Goal: Task Accomplishment & Management: Use online tool/utility

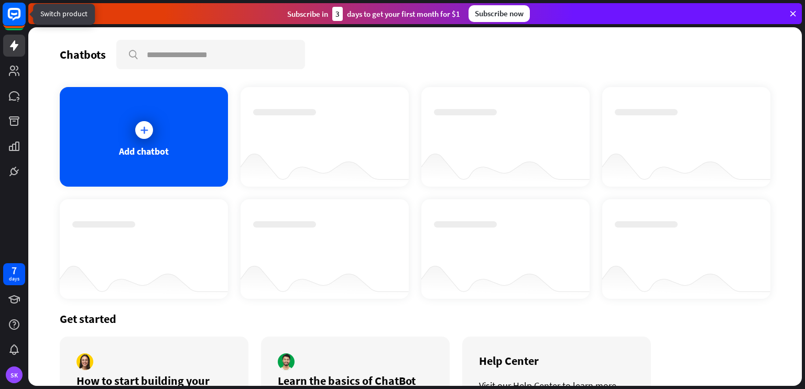
click at [15, 20] on rect at bounding box center [14, 14] width 23 height 23
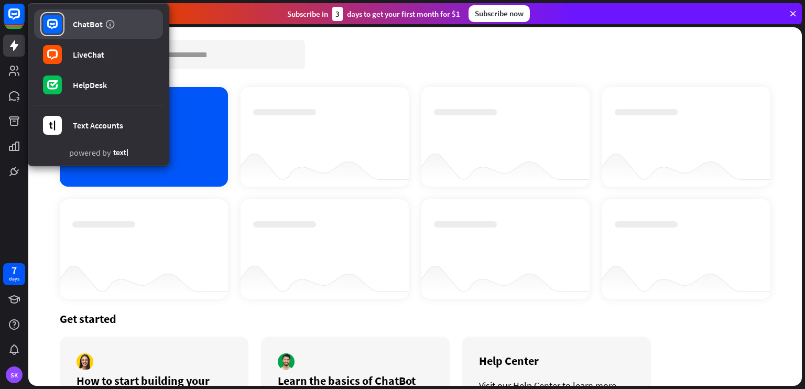
click at [58, 20] on rect at bounding box center [52, 24] width 19 height 19
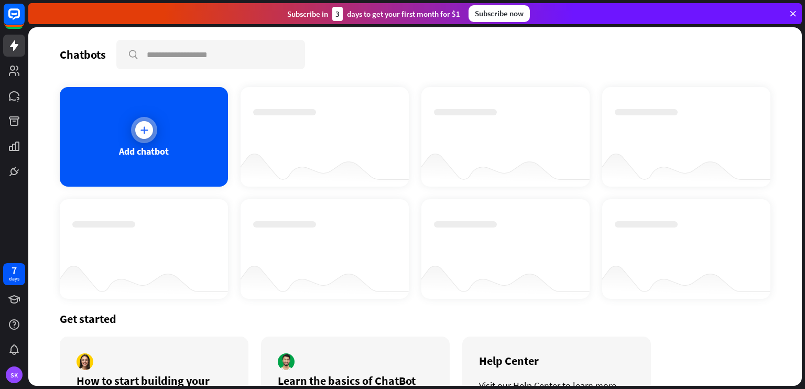
scroll to position [78, 0]
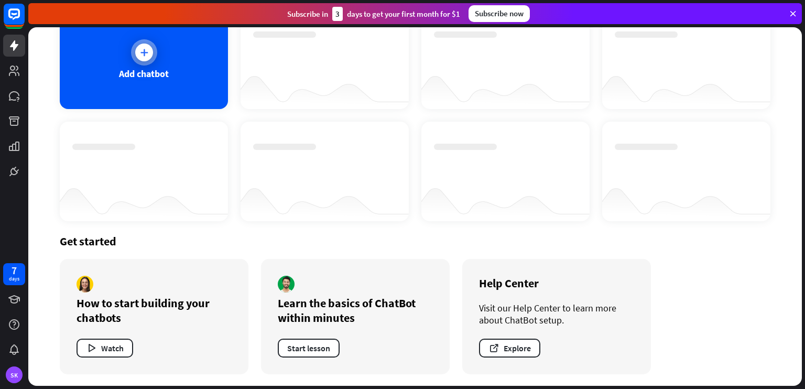
click at [147, 51] on icon at bounding box center [144, 52] width 10 height 10
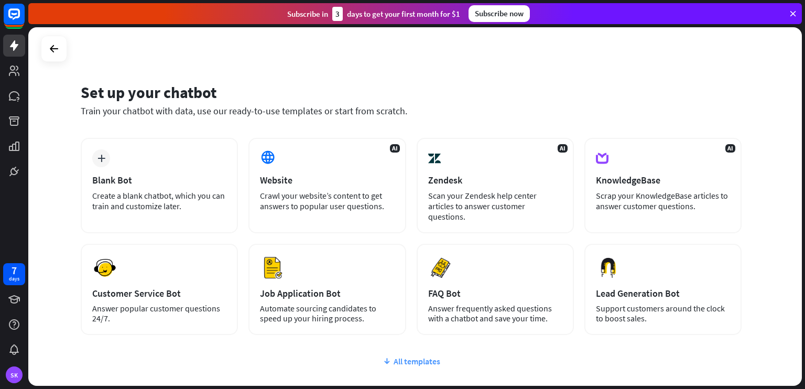
click at [422, 356] on div "All templates" at bounding box center [411, 361] width 661 height 10
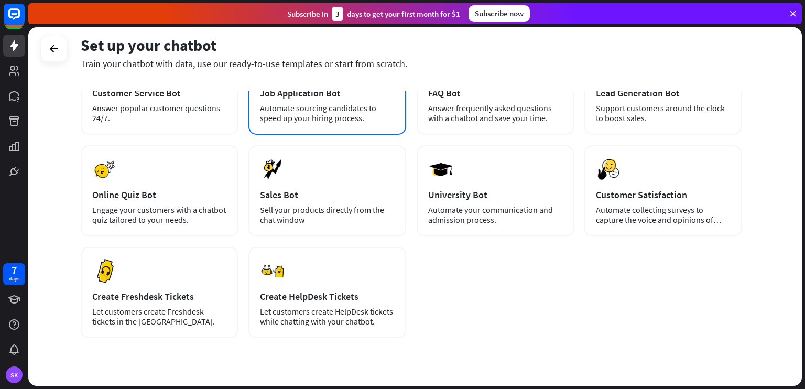
scroll to position [213, 0]
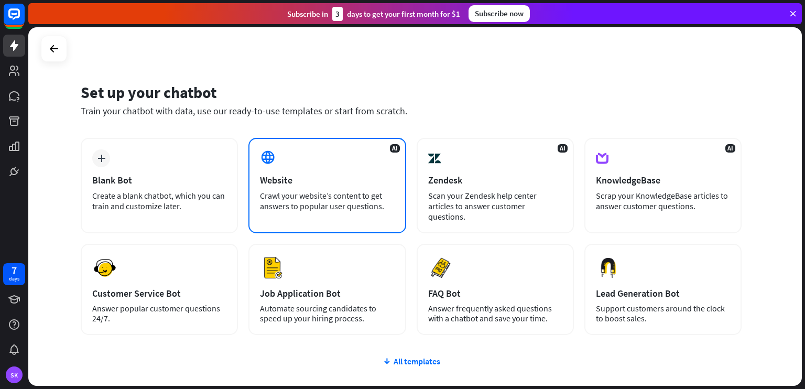
click at [292, 181] on div "Website" at bounding box center [327, 180] width 134 height 12
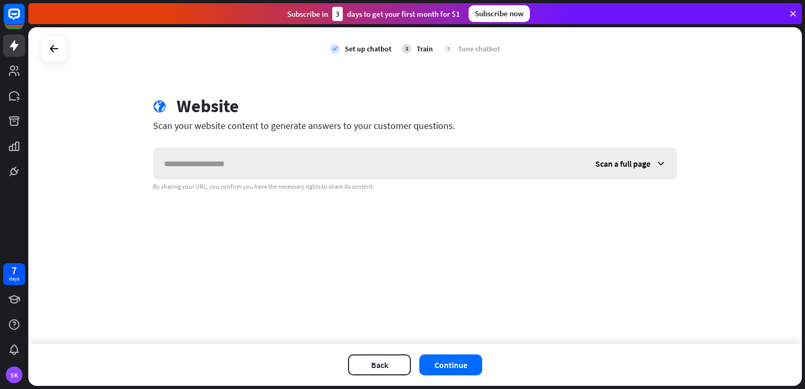
click at [182, 161] on input "text" at bounding box center [369, 163] width 431 height 31
type input "**********"
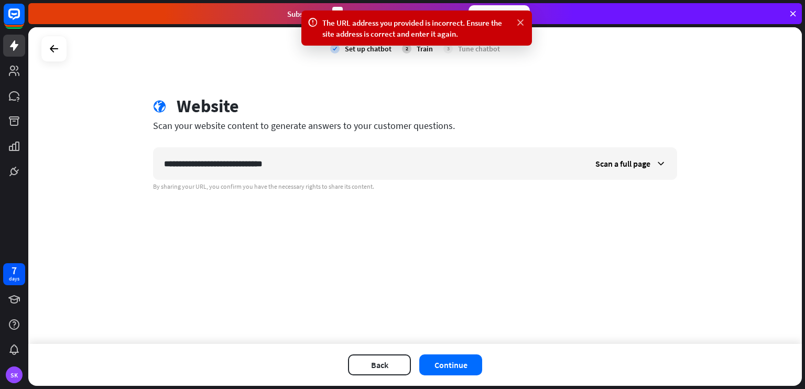
click at [520, 20] on icon at bounding box center [520, 22] width 10 height 11
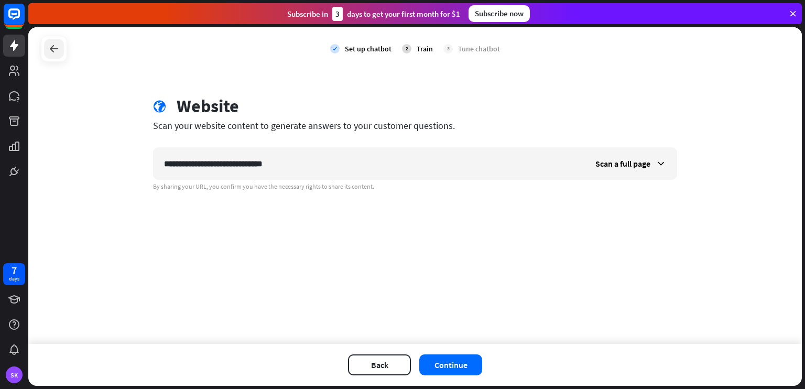
click at [56, 48] on icon at bounding box center [54, 48] width 13 height 13
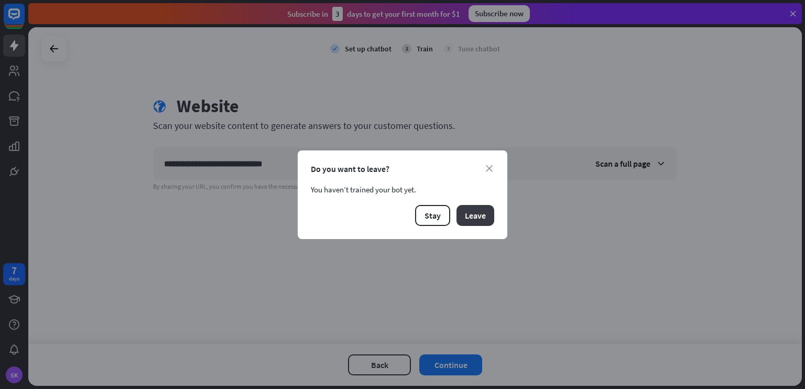
click at [478, 215] on button "Leave" at bounding box center [476, 215] width 38 height 21
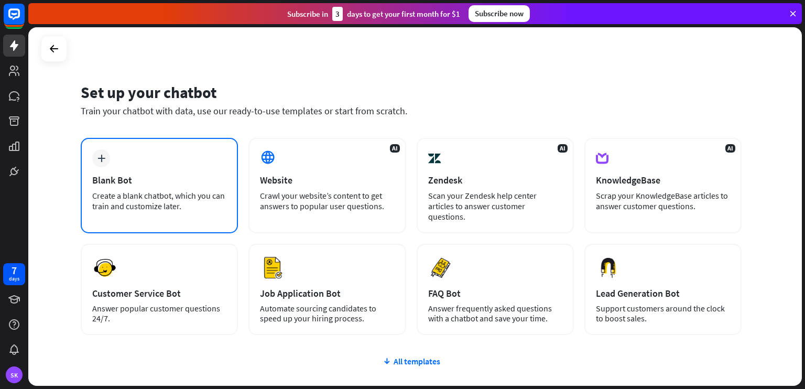
click at [182, 190] on div "Create a blank chatbot, which you can train and customize later." at bounding box center [159, 200] width 134 height 21
